Goal: Transaction & Acquisition: Purchase product/service

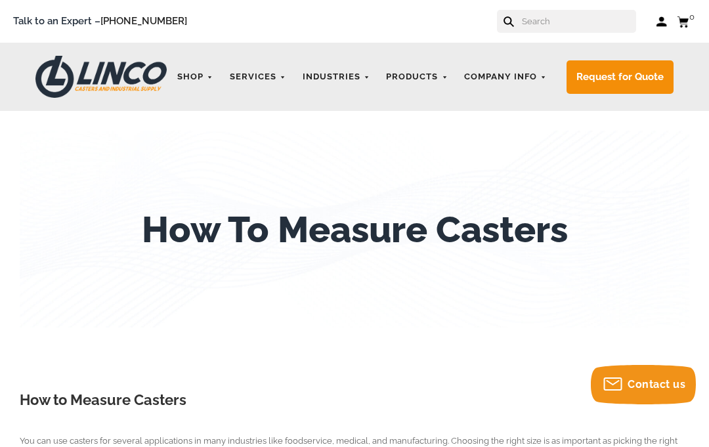
click at [0, 0] on link "CASTERS" at bounding box center [0, 0] width 0 height 0
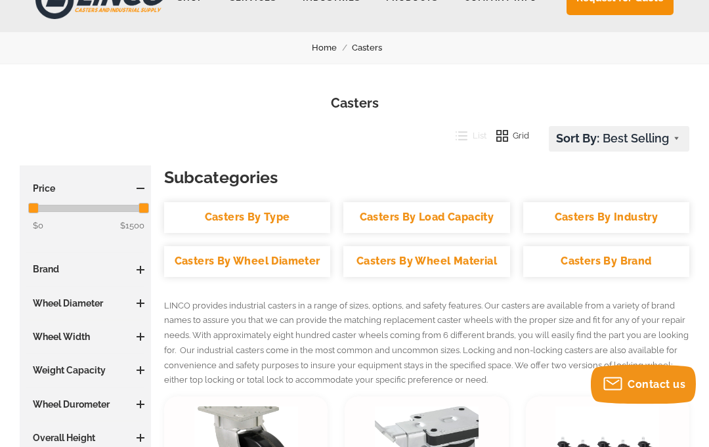
scroll to position [79, 0]
click at [236, 269] on link "Casters By Wheel Diameter" at bounding box center [247, 261] width 166 height 31
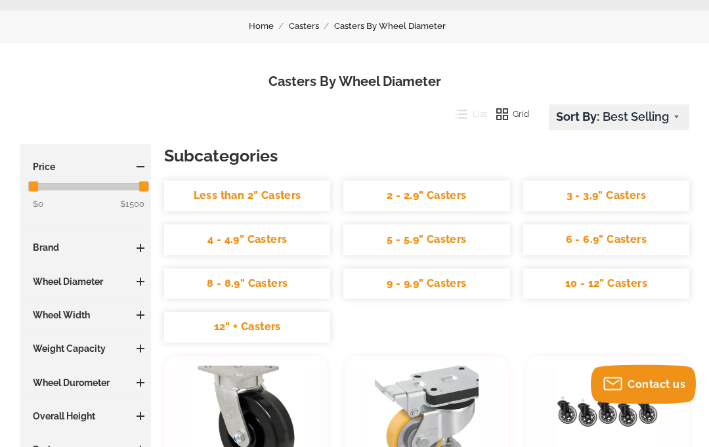
scroll to position [100, 0]
click at [622, 199] on link "3 - 3.9" Casters" at bounding box center [606, 196] width 166 height 31
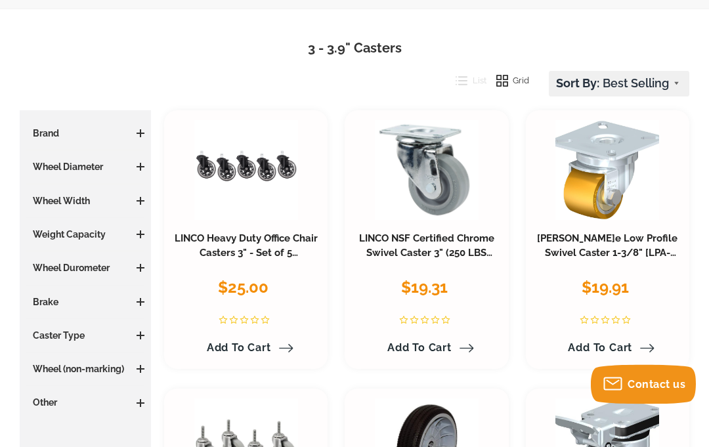
scroll to position [134, 0]
click at [55, 343] on div "Caster Type Rigid (3) Swivel (36)" at bounding box center [85, 341] width 118 height 24
click at [141, 334] on span at bounding box center [141, 336] width 8 height 8
click at [54, 380] on link "Swivel (36)" at bounding box center [89, 381] width 112 height 14
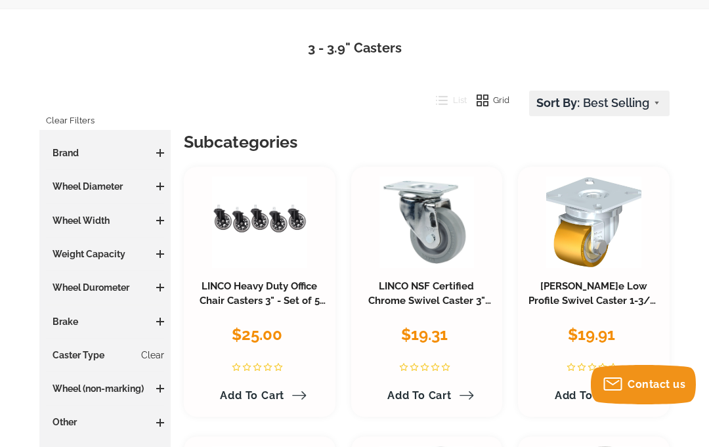
click at [66, 422] on h3 "Other" at bounding box center [105, 422] width 118 height 13
click at [161, 422] on span at bounding box center [160, 422] width 8 height 1
click at [432, 300] on link "LINCO NSF Certified Chrome Swivel Caster 3" (250 LBS Cap)" at bounding box center [429, 300] width 123 height 41
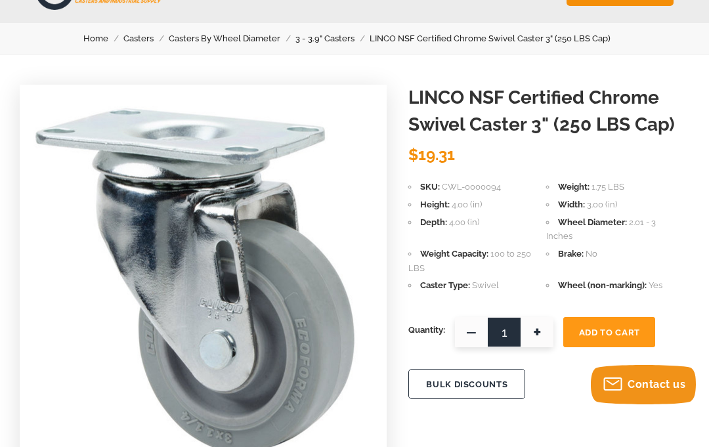
scroll to position [116, 0]
